Goal: Navigation & Orientation: Find specific page/section

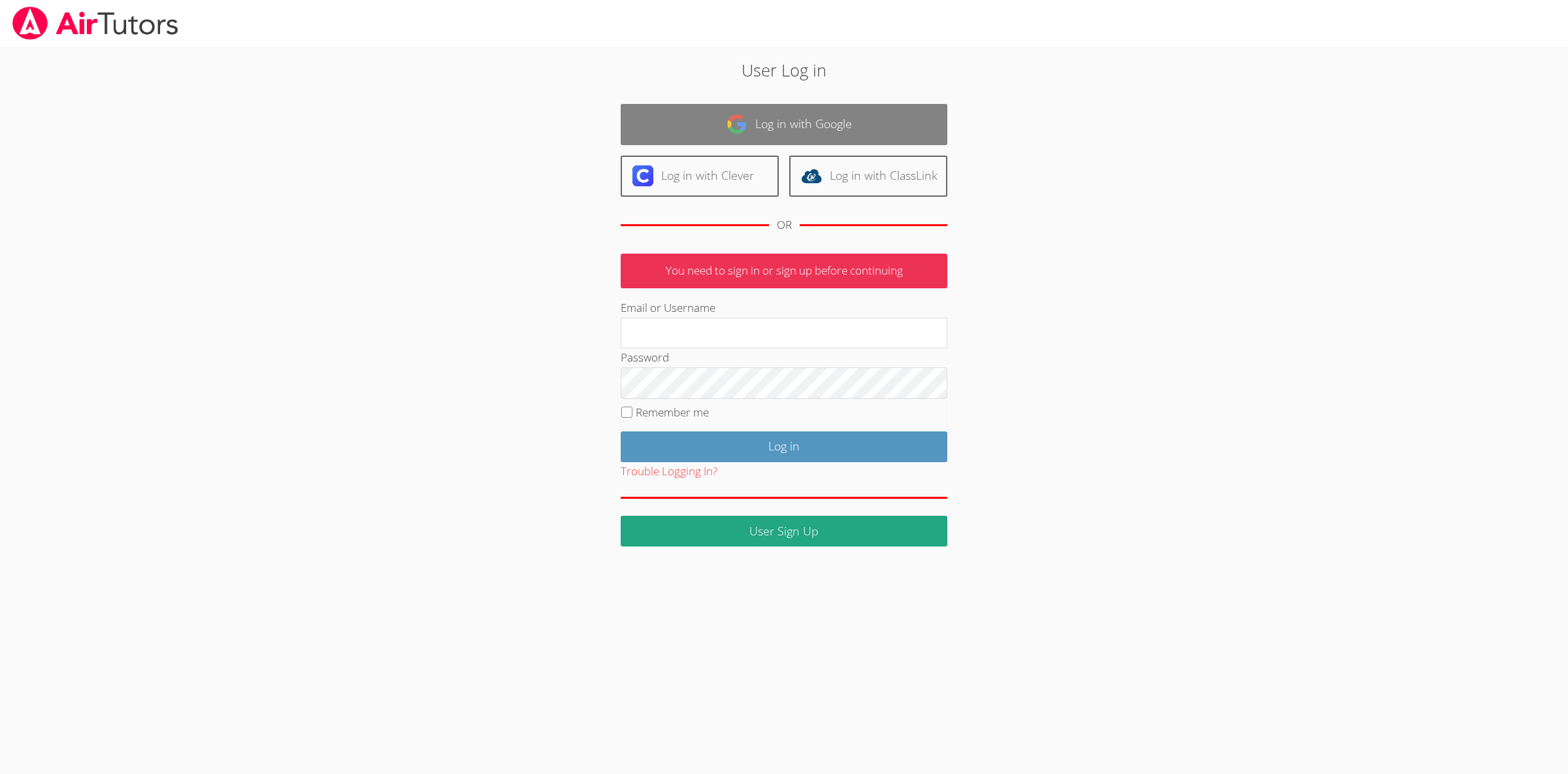
click at [726, 126] on link "Log in with Google" at bounding box center [784, 125] width 326 height 41
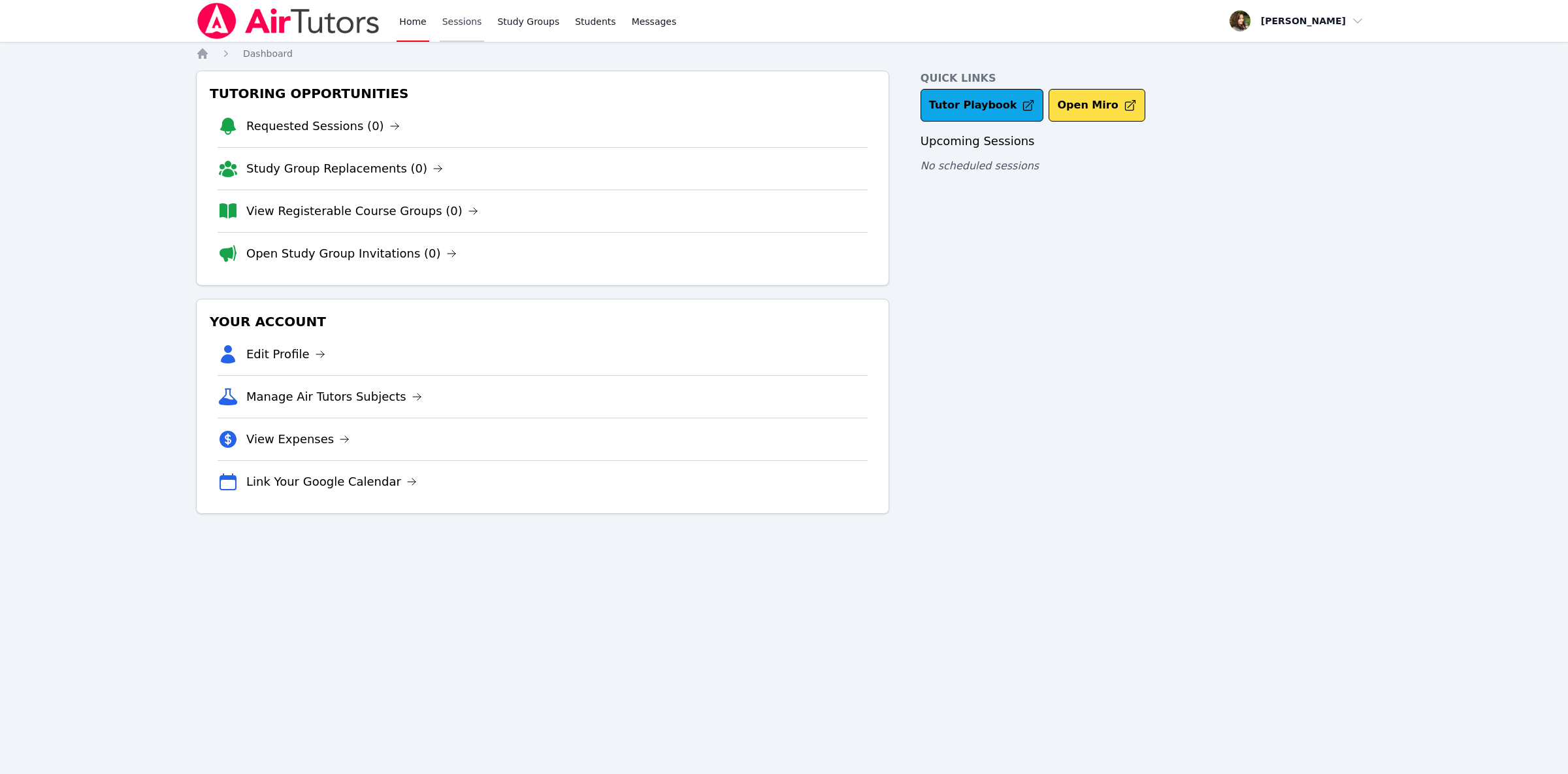
click at [451, 25] on link "Sessions" at bounding box center [463, 21] width 45 height 42
click at [519, 21] on link "Study Groups" at bounding box center [528, 21] width 67 height 42
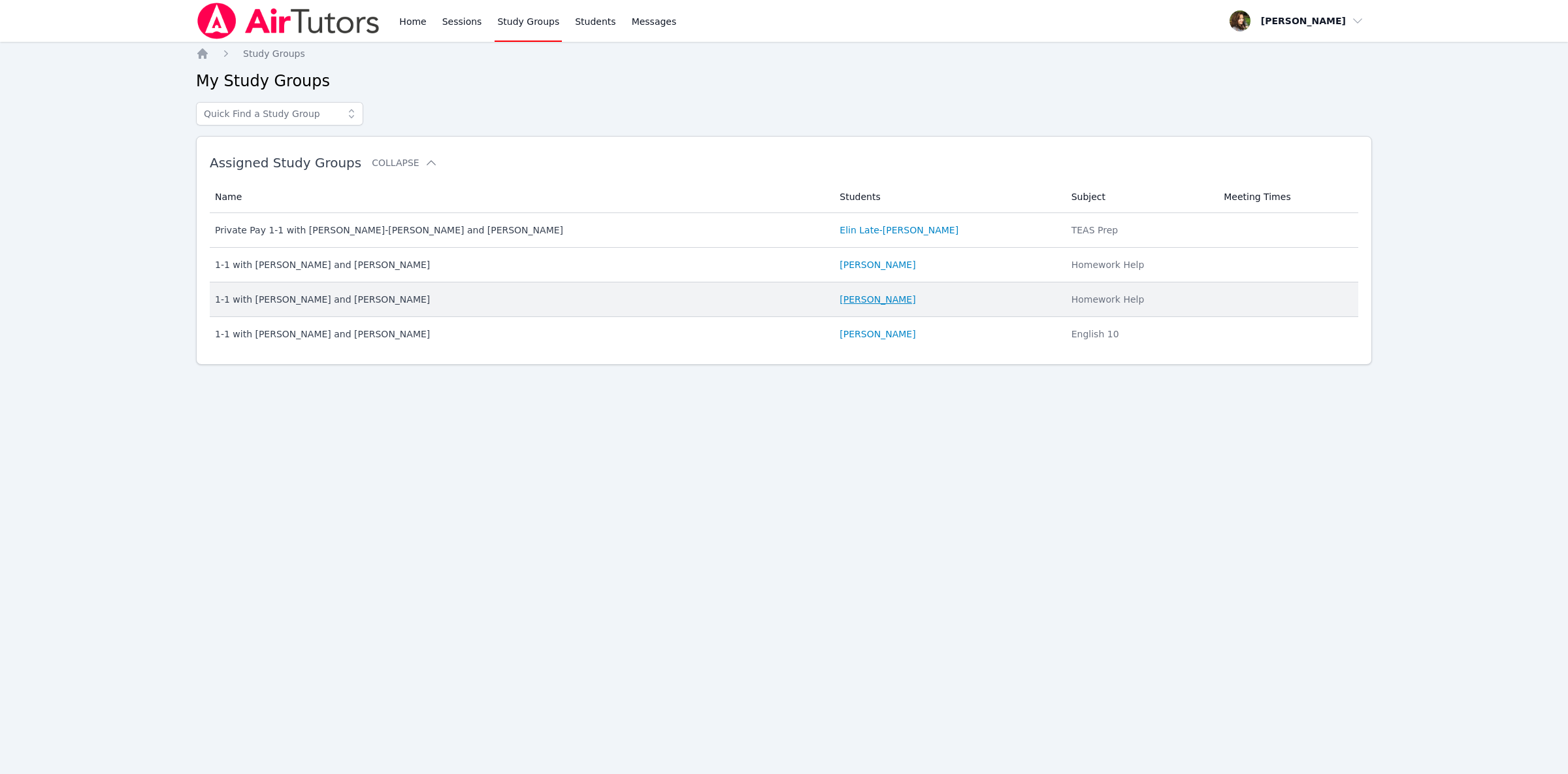
click at [839, 294] on link "[PERSON_NAME]" at bounding box center [877, 299] width 76 height 13
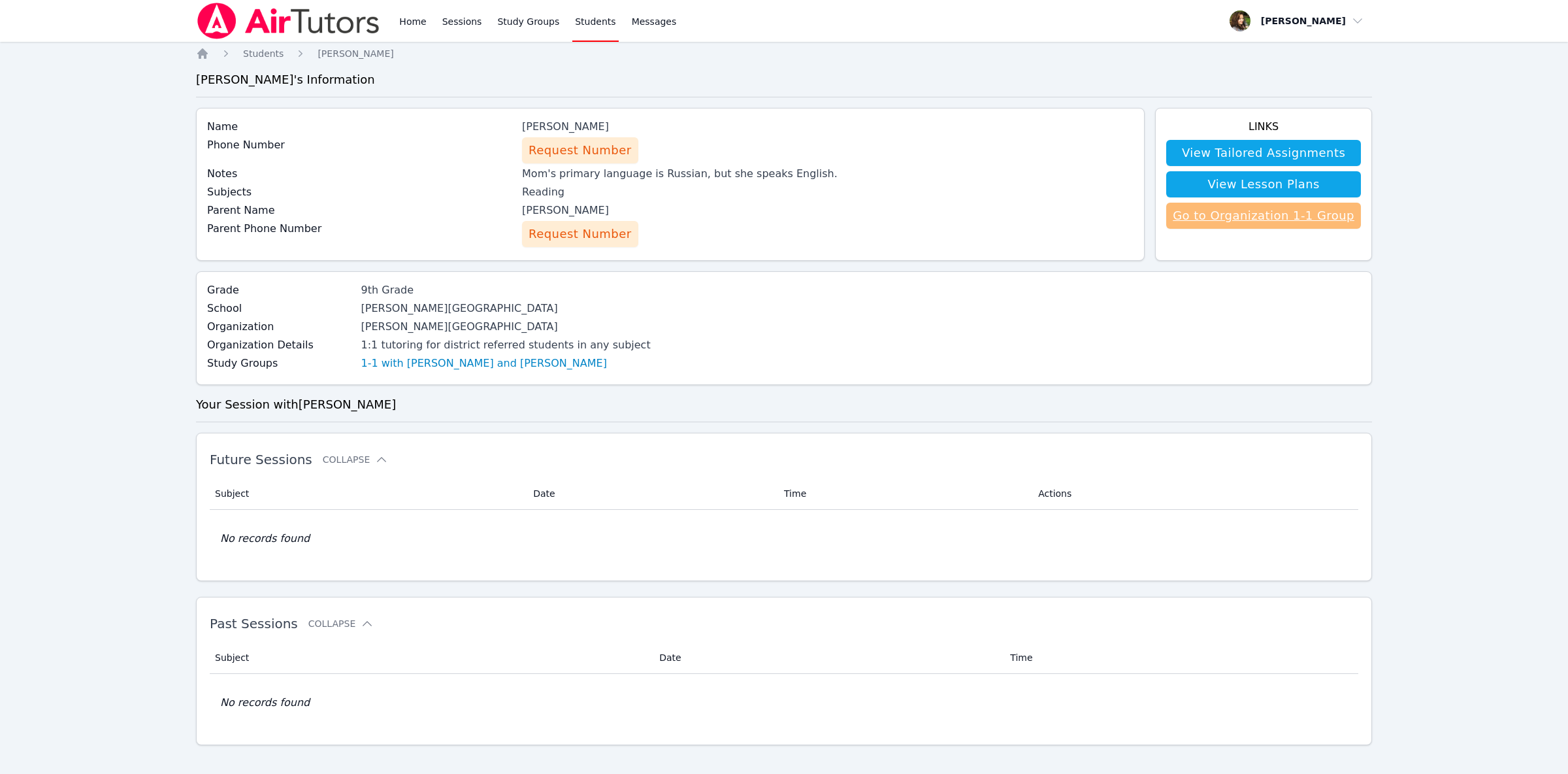
click at [1293, 225] on link "Go to Organization 1-1 Group" at bounding box center [1263, 215] width 194 height 26
click at [411, 369] on link "1-1 with [PERSON_NAME] and [PERSON_NAME]" at bounding box center [484, 364] width 246 height 16
click at [1258, 221] on link "Go to Organization 1-1 Group" at bounding box center [1263, 215] width 194 height 26
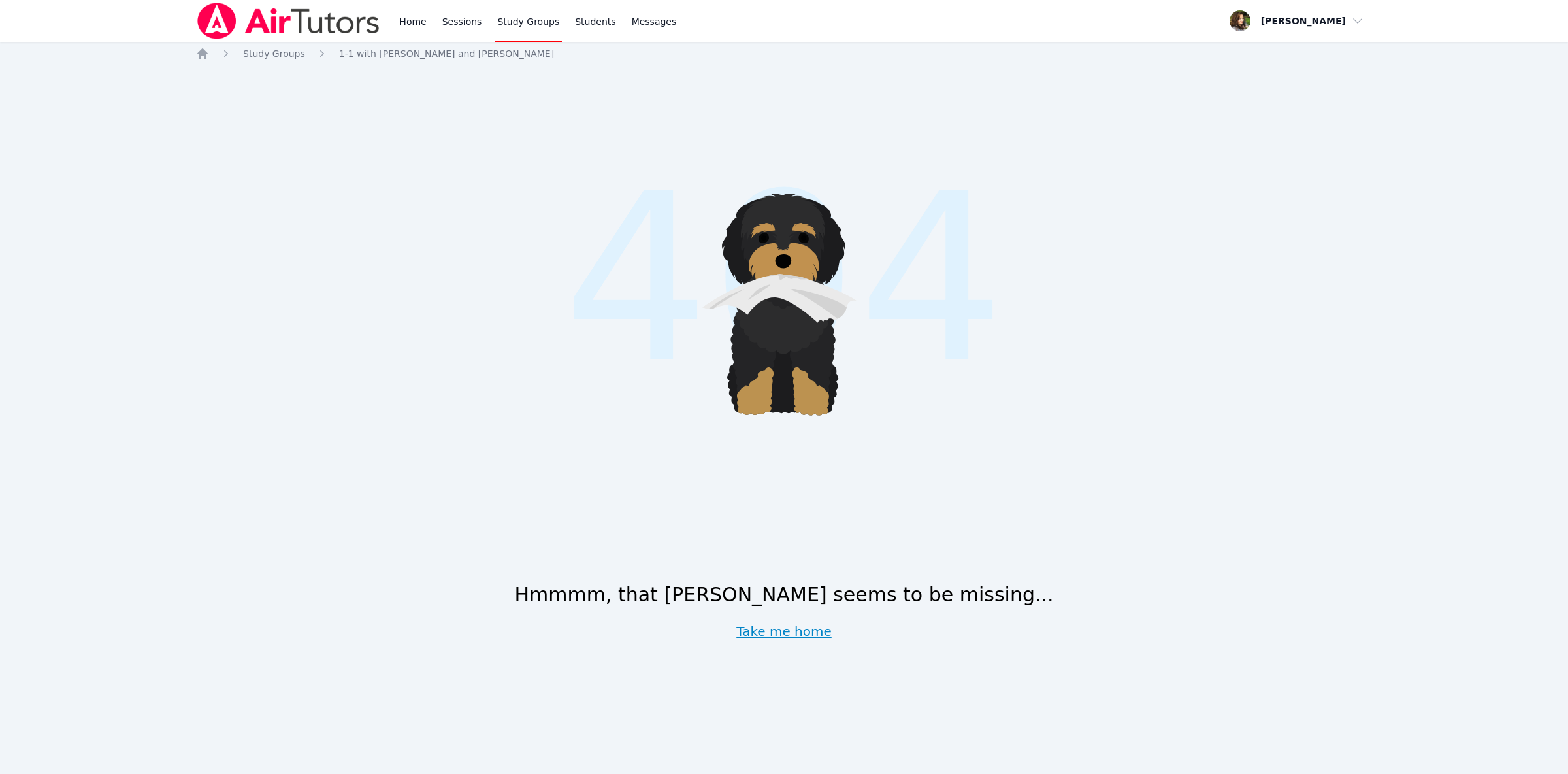
click at [777, 633] on link "Take me home" at bounding box center [784, 631] width 96 height 19
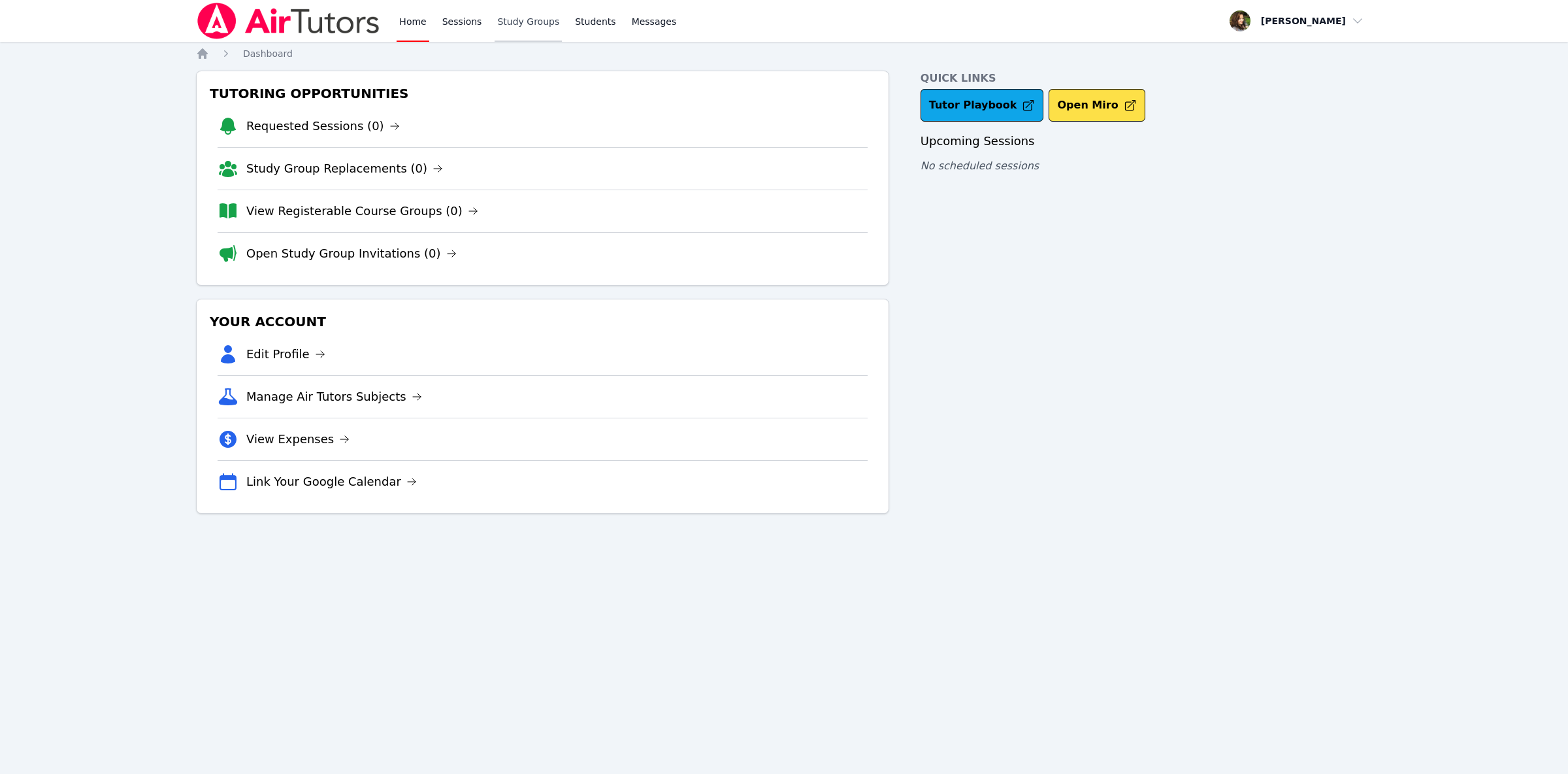
click at [502, 23] on link "Study Groups" at bounding box center [528, 21] width 67 height 42
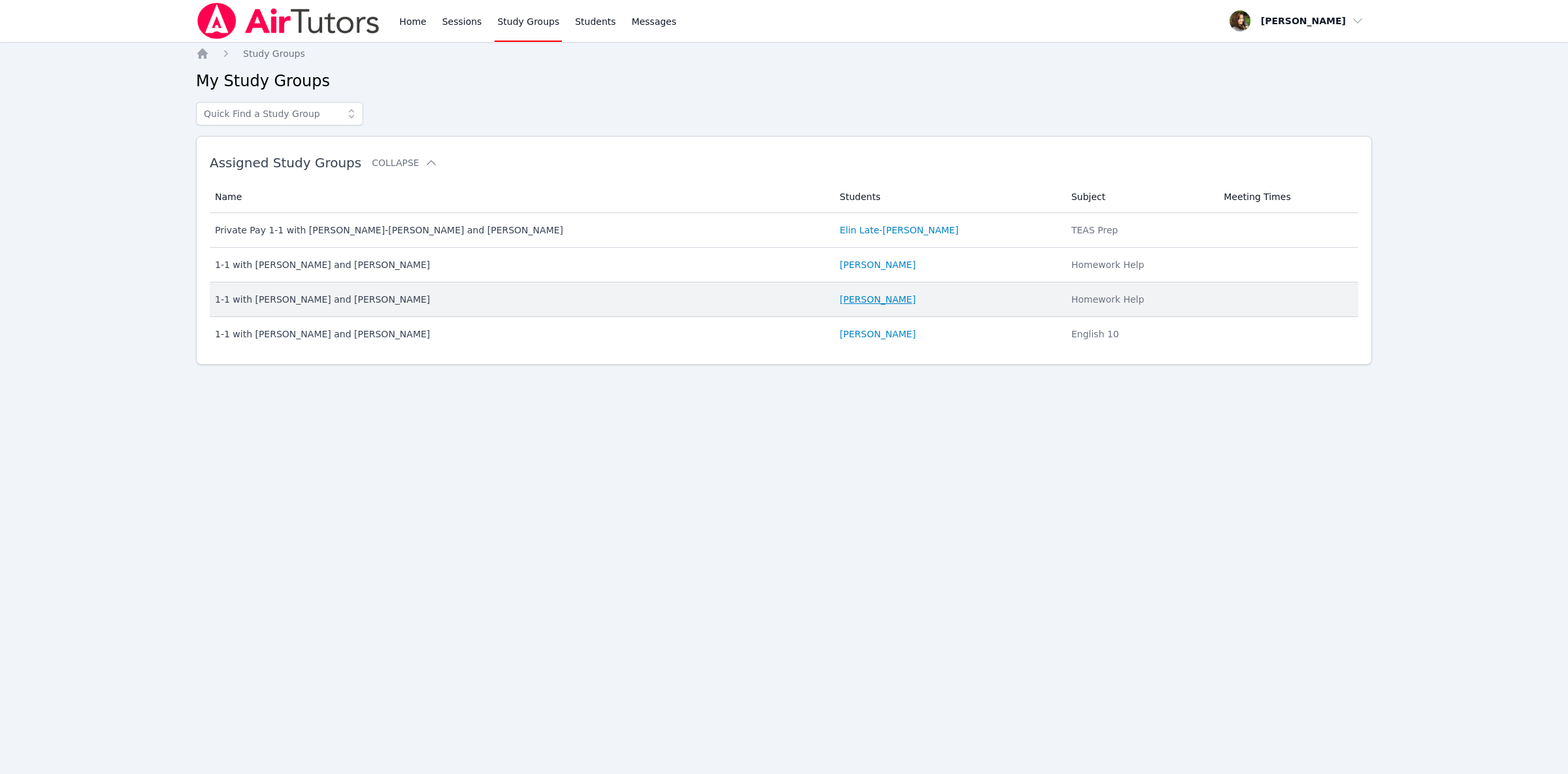
click at [839, 304] on link "[PERSON_NAME]" at bounding box center [877, 299] width 76 height 13
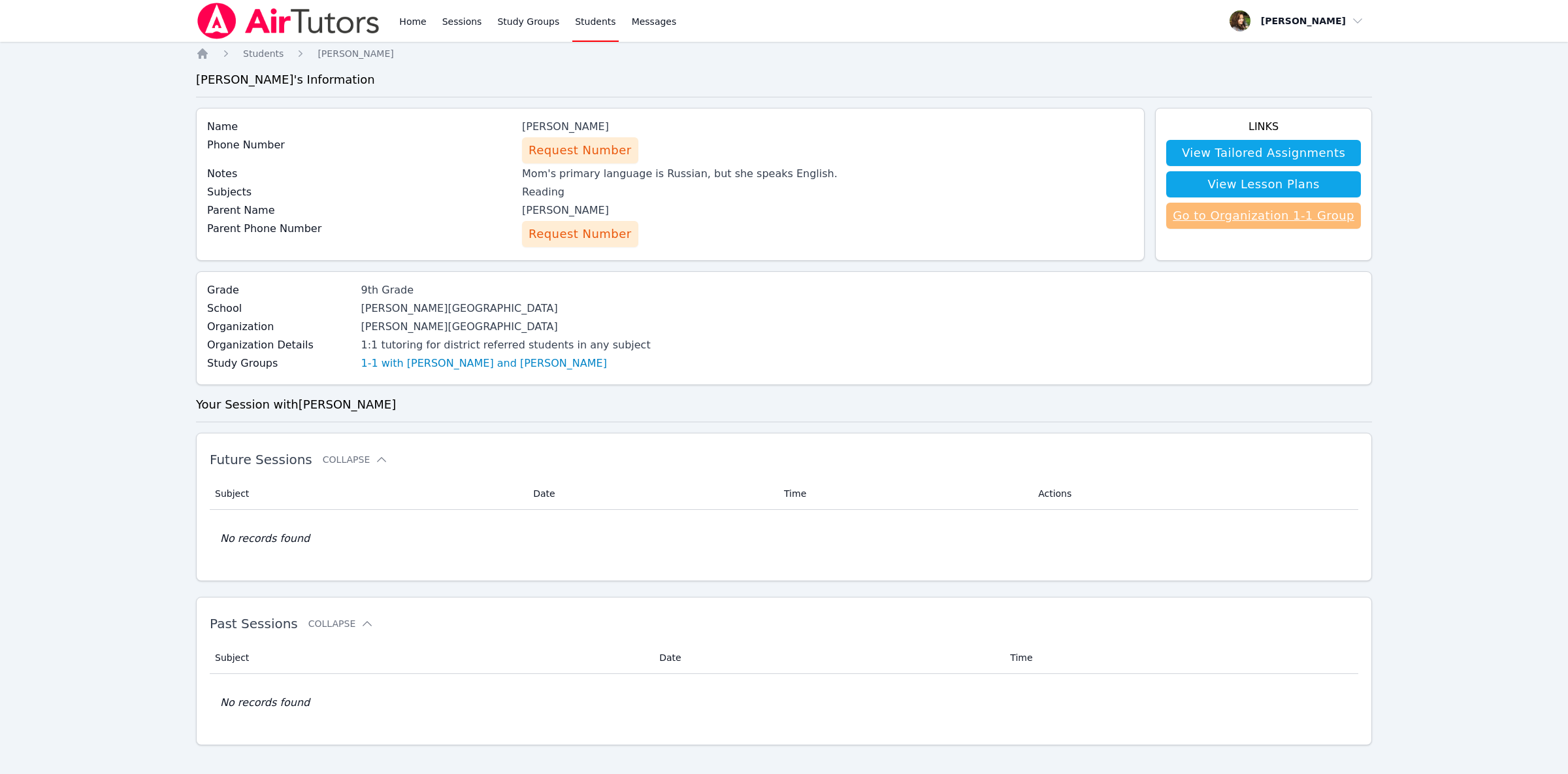
click at [1261, 224] on link "Go to Organization 1-1 Group" at bounding box center [1263, 215] width 194 height 26
click at [445, 364] on link "1-1 with [PERSON_NAME] and [PERSON_NAME]" at bounding box center [484, 364] width 246 height 16
click at [1490, 376] on div "Home Sessions Study Groups Students Messages Open user menu [PERSON_NAME] Open …" at bounding box center [784, 394] width 1568 height 787
click at [1307, 149] on link "View Tailored Assignments" at bounding box center [1263, 153] width 194 height 26
click at [1283, 173] on link "View Lesson Plans" at bounding box center [1263, 184] width 194 height 26
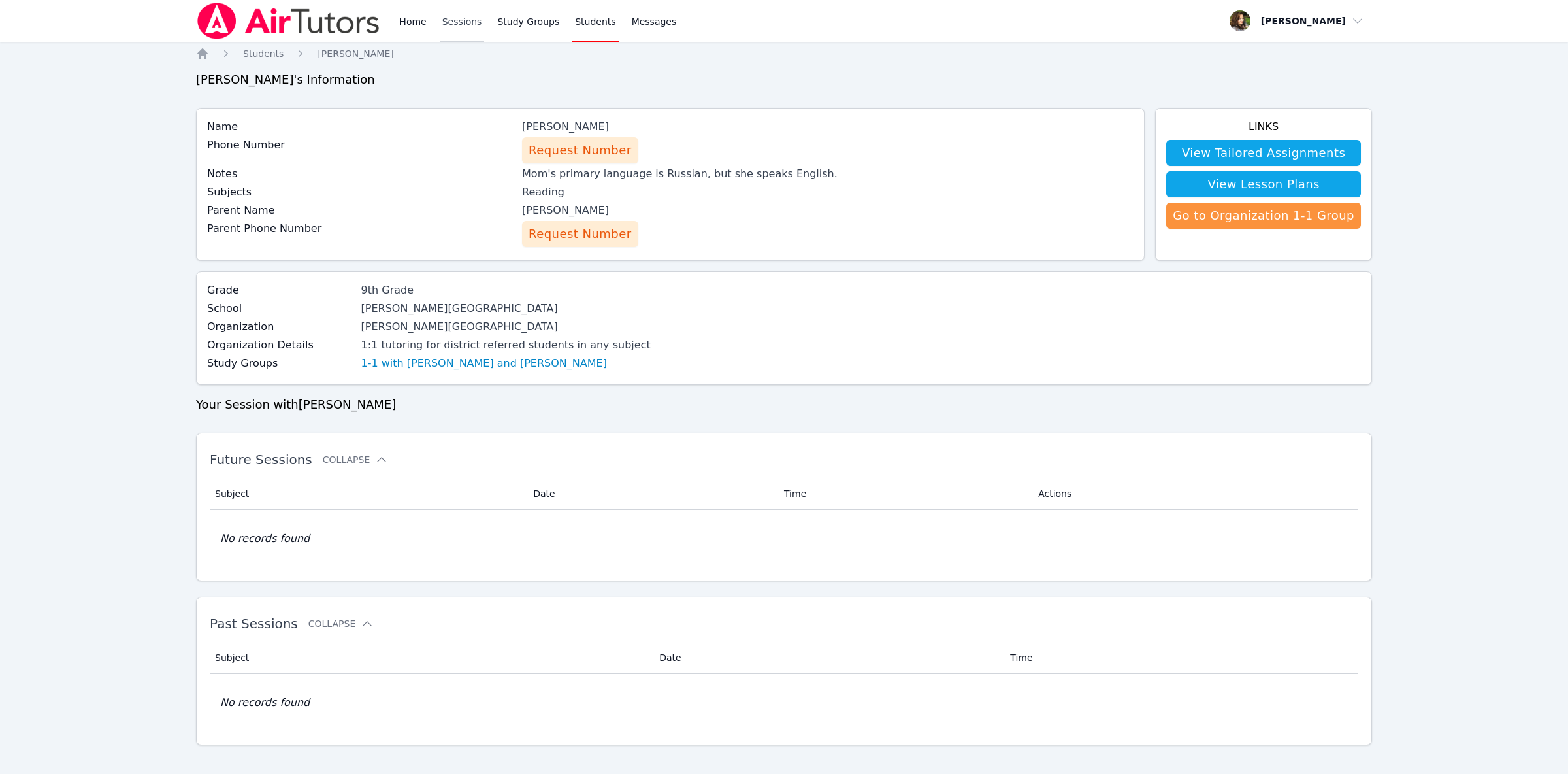
click at [470, 20] on link "Sessions" at bounding box center [463, 21] width 45 height 42
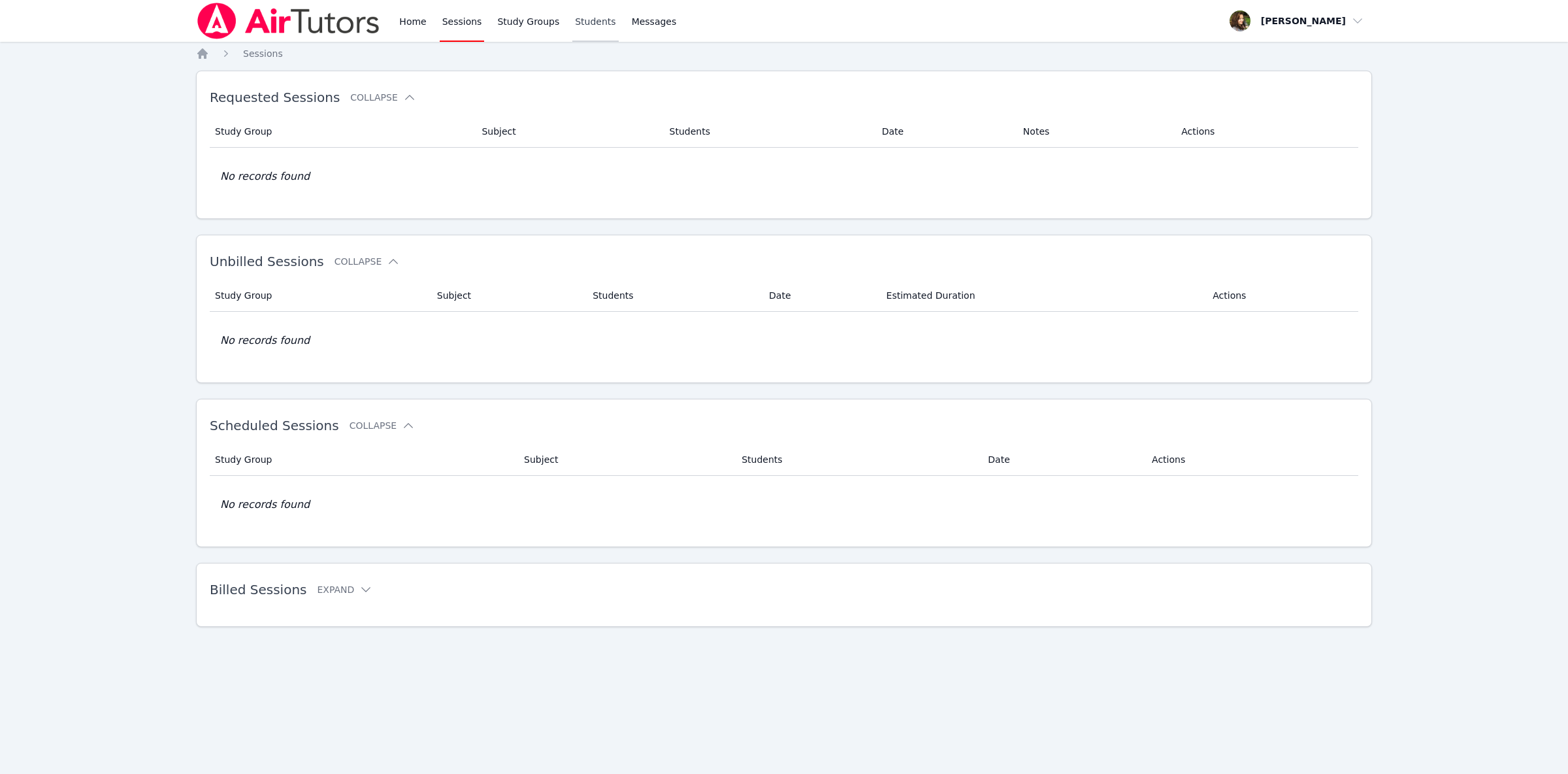
click at [580, 17] on link "Students" at bounding box center [595, 21] width 46 height 42
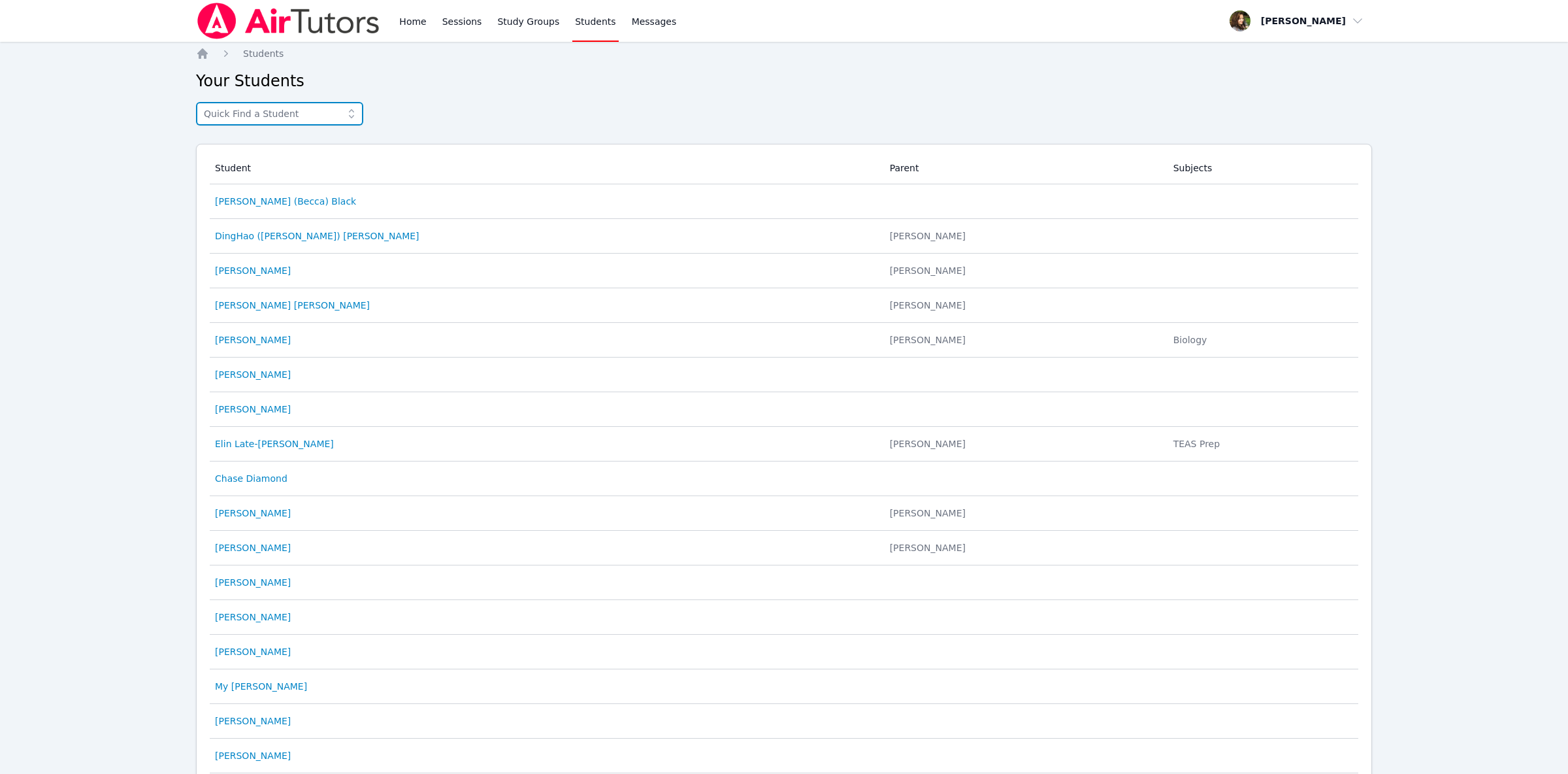
click at [293, 120] on input "text" at bounding box center [279, 114] width 167 height 23
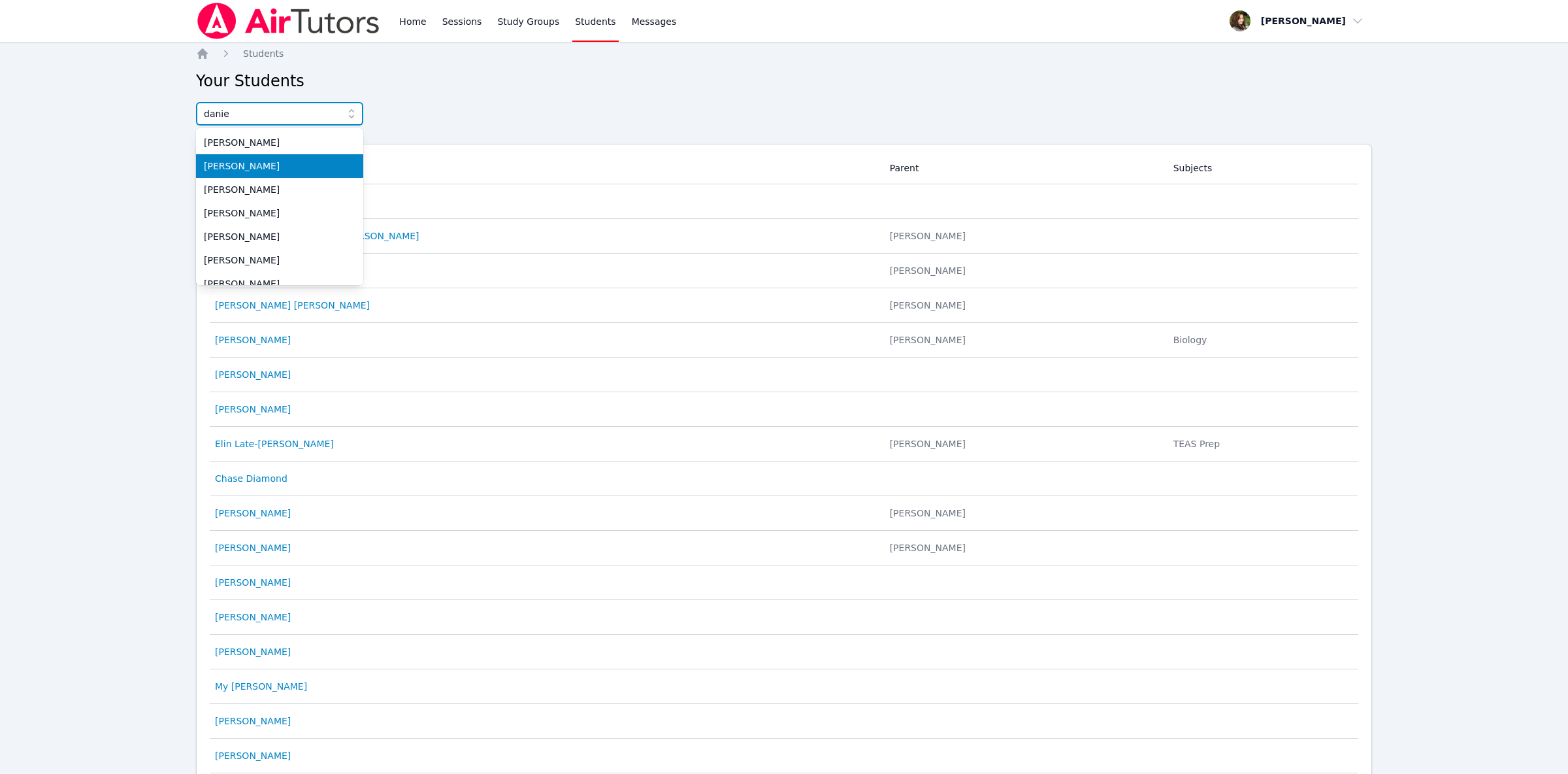
type input "danie"
click at [228, 167] on span "[PERSON_NAME]" at bounding box center [279, 166] width 151 height 13
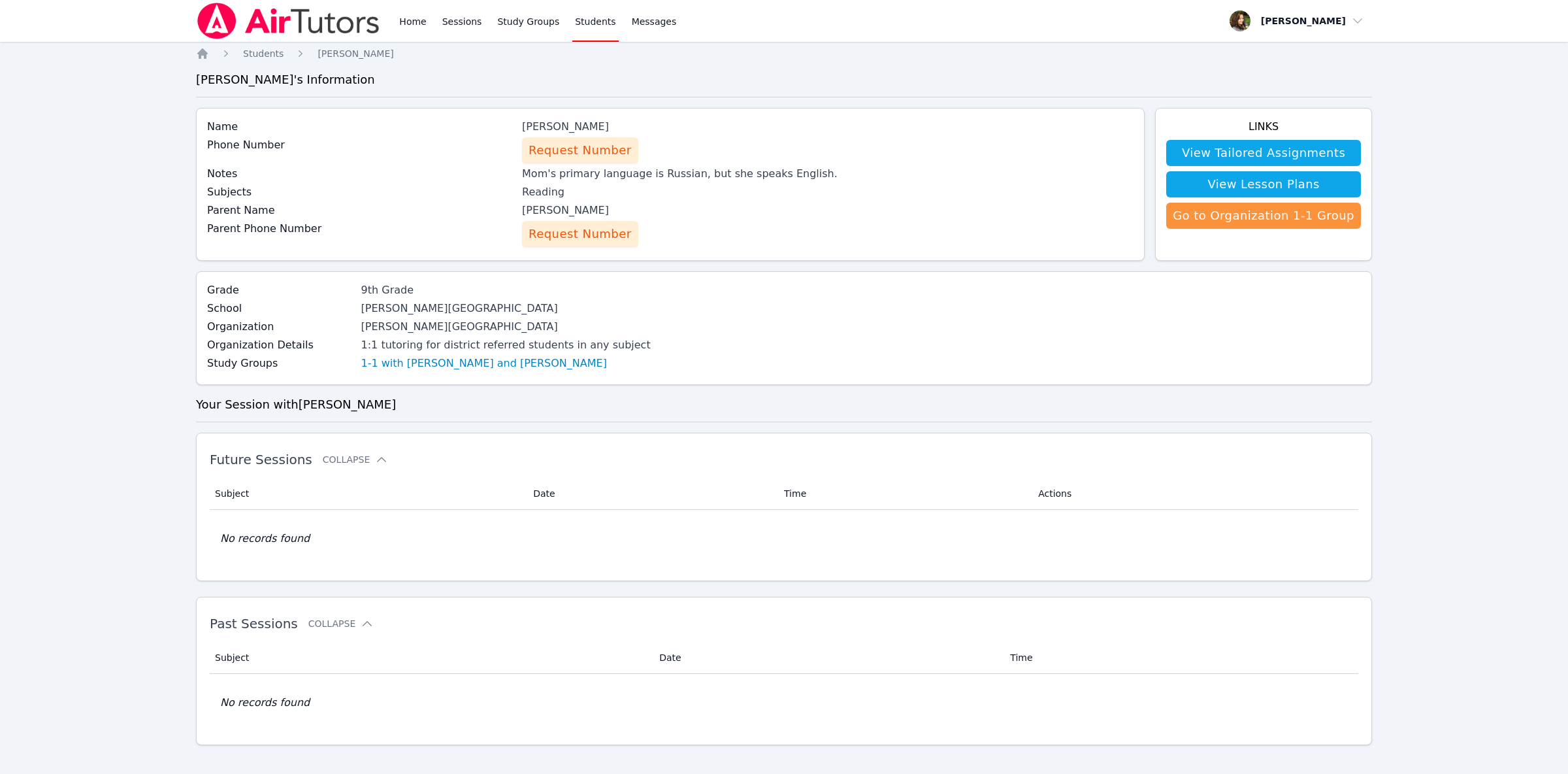
scroll to position [15, 0]
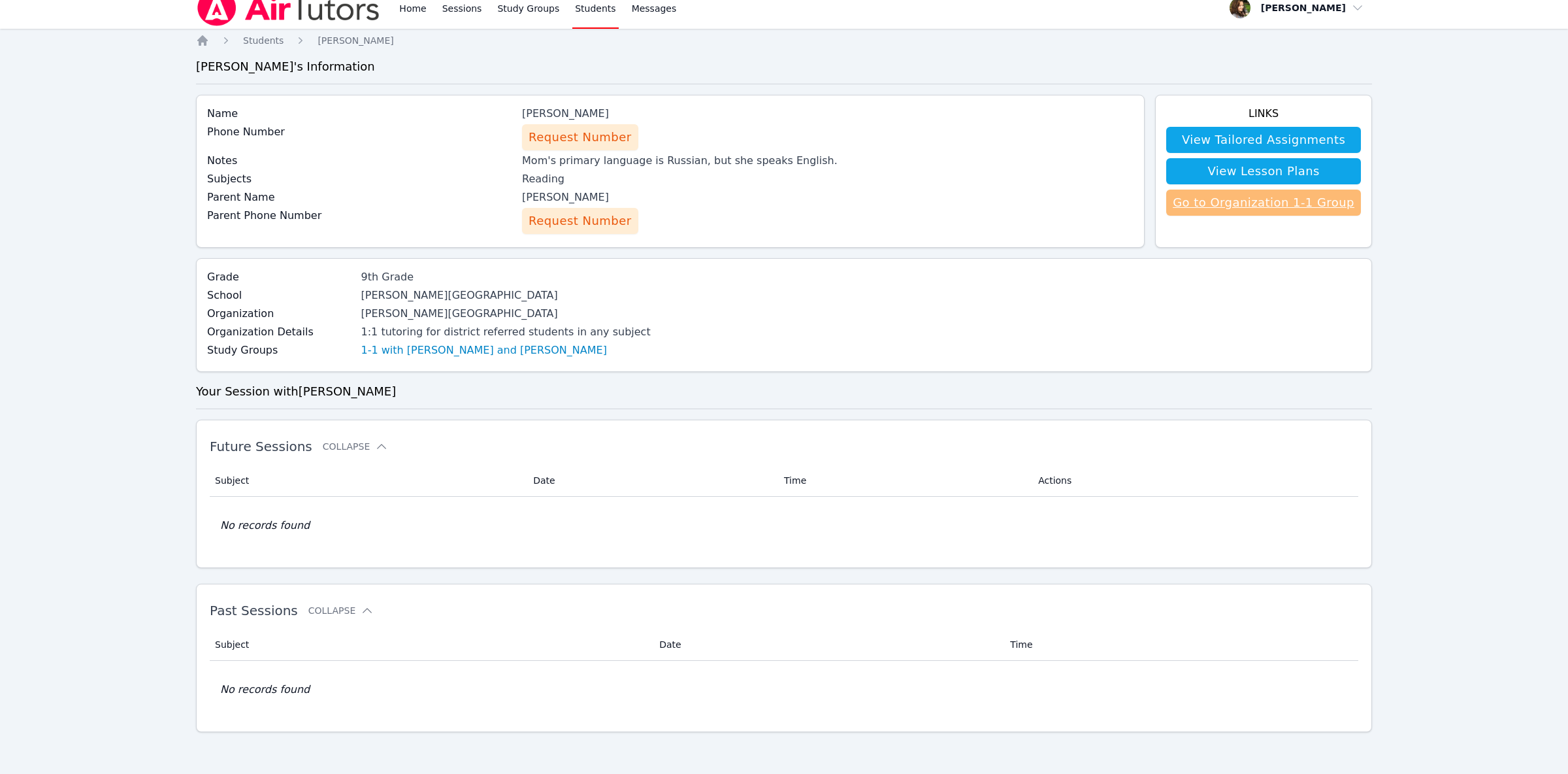
click at [1260, 196] on link "Go to Organization 1-1 Group" at bounding box center [1263, 202] width 194 height 26
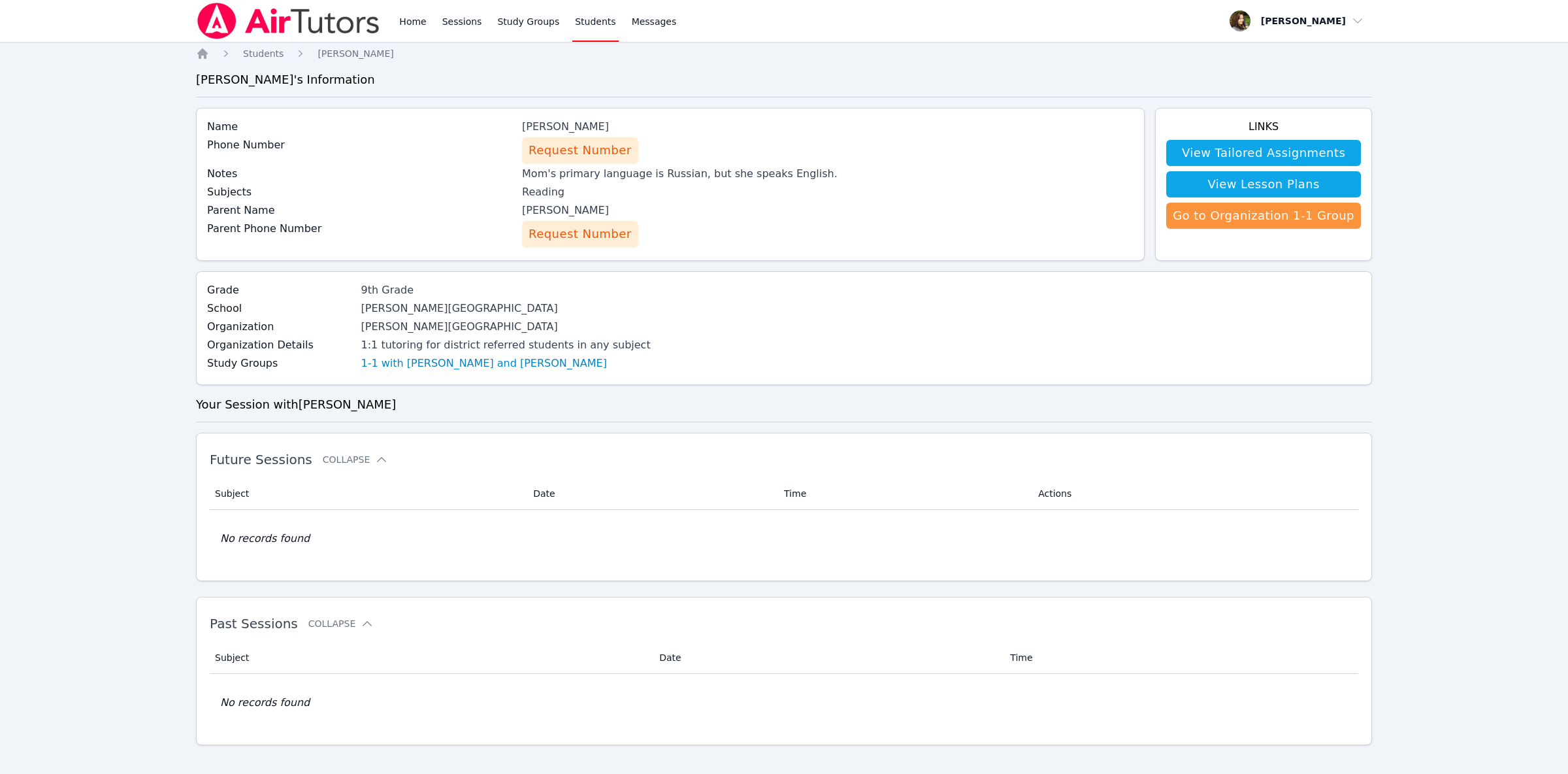
scroll to position [15, 0]
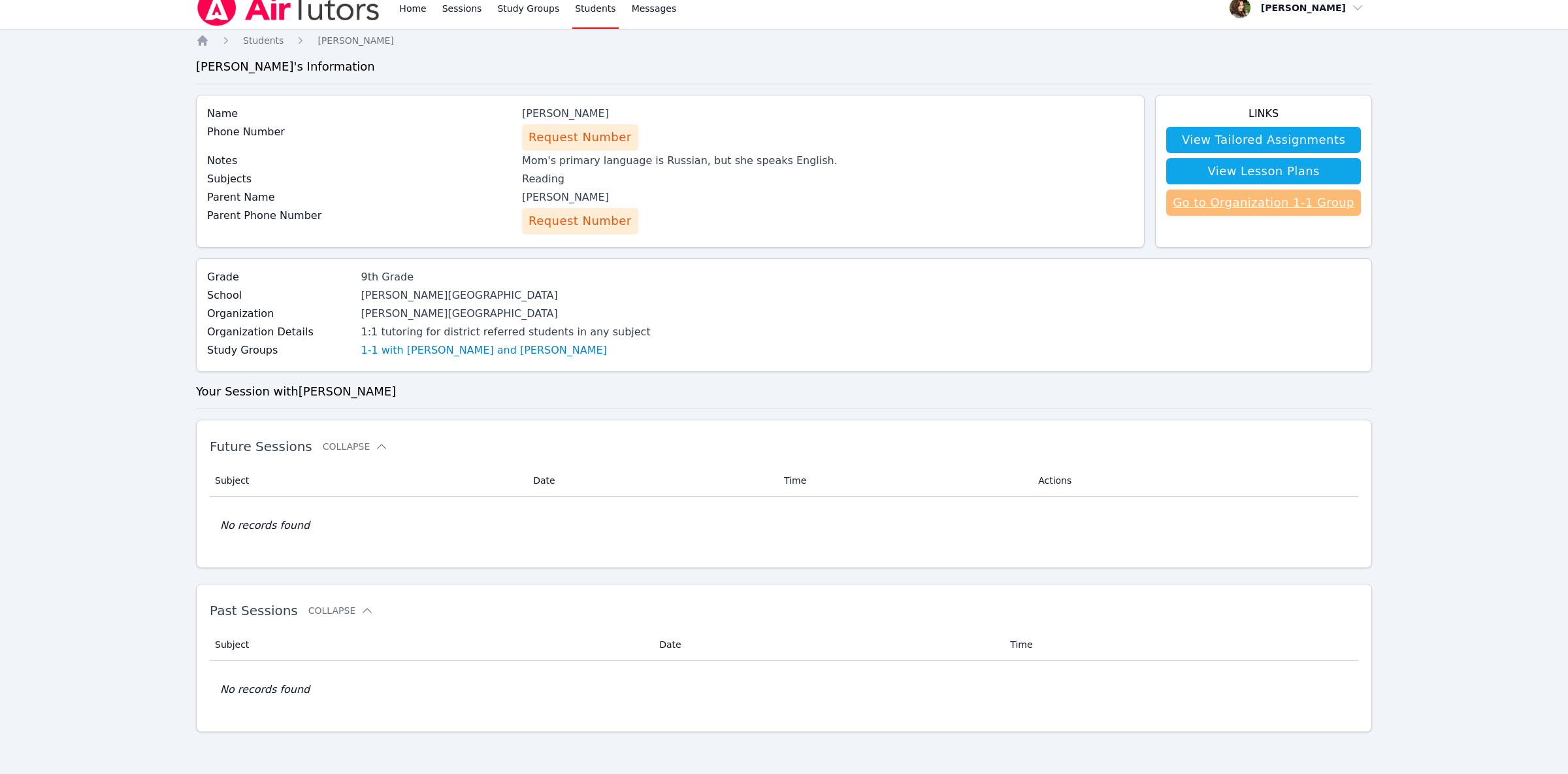
click at [1260, 201] on link "Go to Organization 1-1 Group" at bounding box center [1263, 202] width 194 height 26
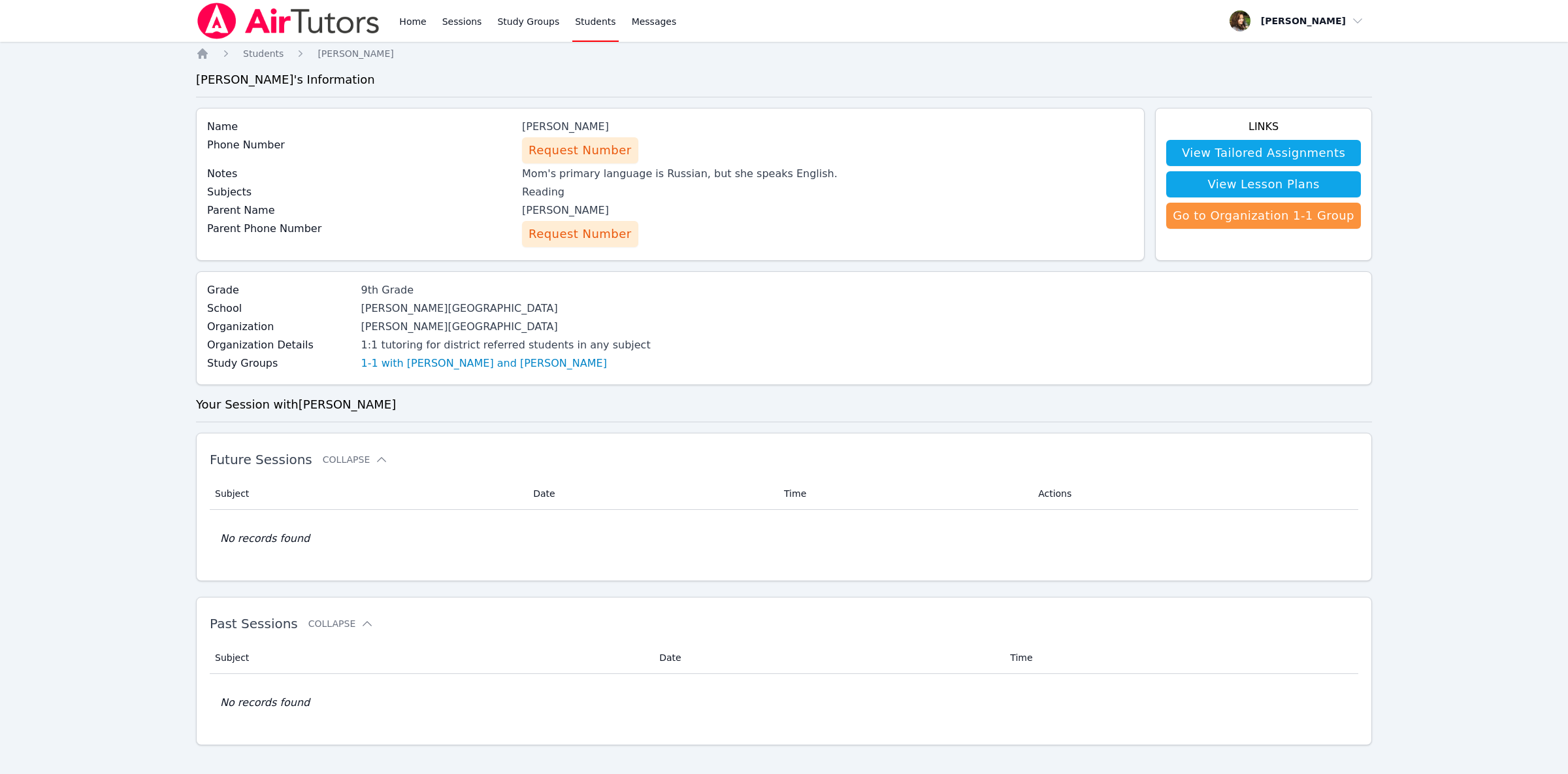
scroll to position [15, 0]
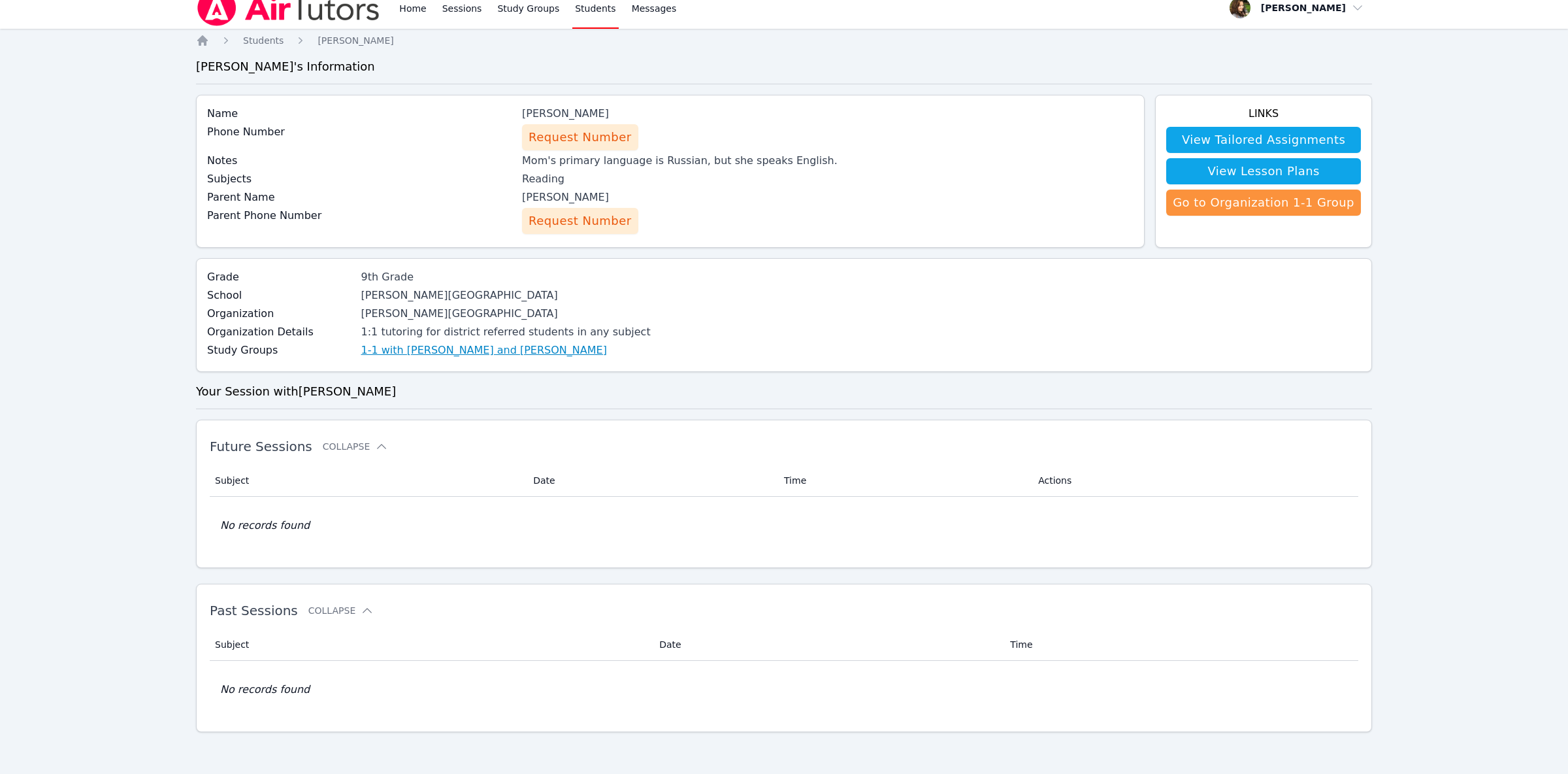
click at [506, 348] on link "1-1 with [PERSON_NAME] and [PERSON_NAME]" at bounding box center [484, 350] width 246 height 16
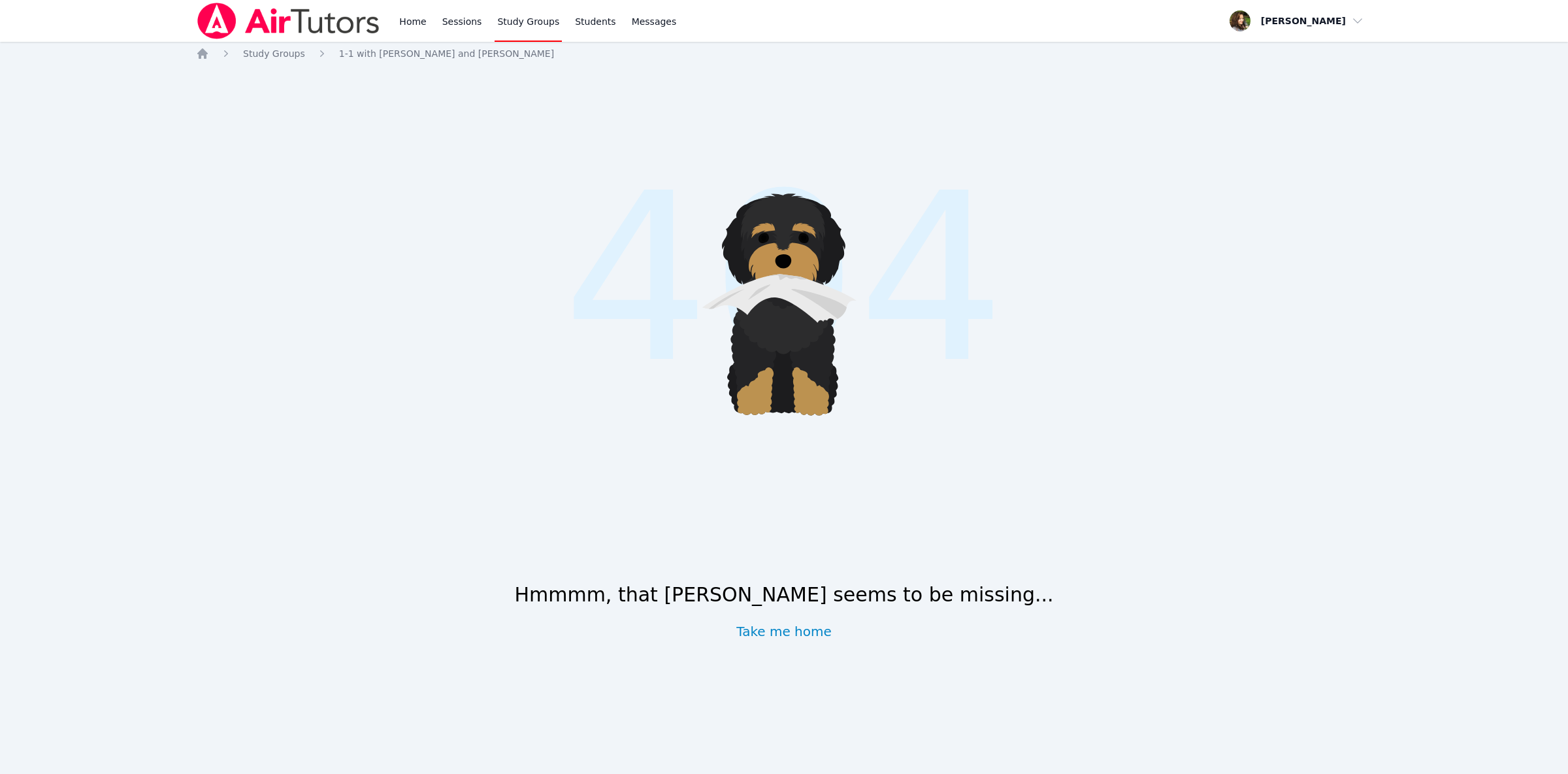
click at [19, 23] on nav "Home Sessions Study Groups Students Messages Open user menu [PERSON_NAME] Open …" at bounding box center [784, 21] width 1568 height 42
